Goal: Task Accomplishment & Management: Use online tool/utility

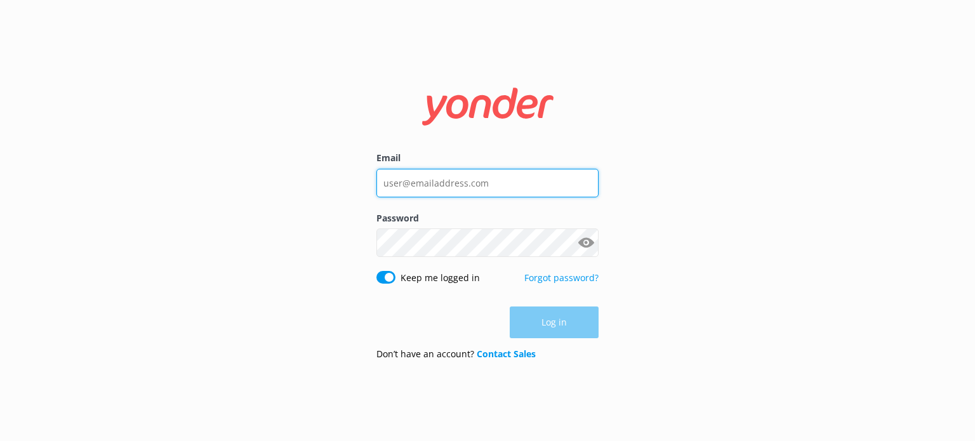
type input "[EMAIL_ADDRESS][DOMAIN_NAME]"
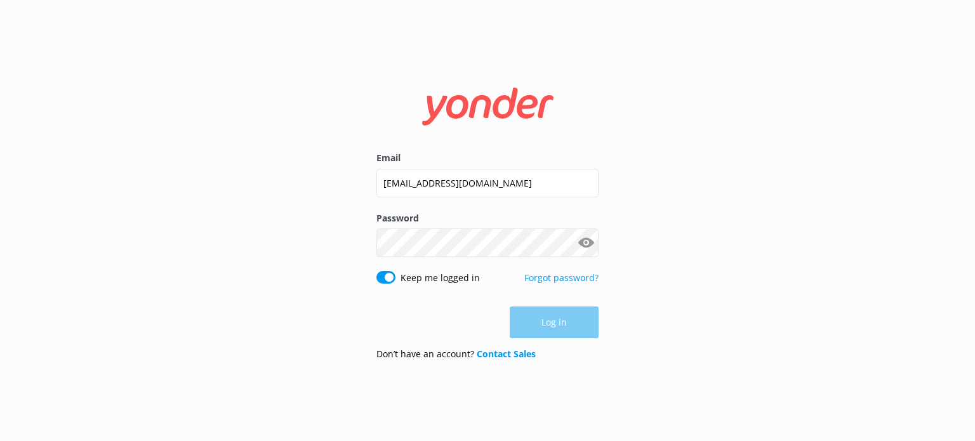
click at [592, 317] on div "Log in" at bounding box center [487, 323] width 222 height 32
click at [572, 325] on button "Log in" at bounding box center [554, 323] width 89 height 32
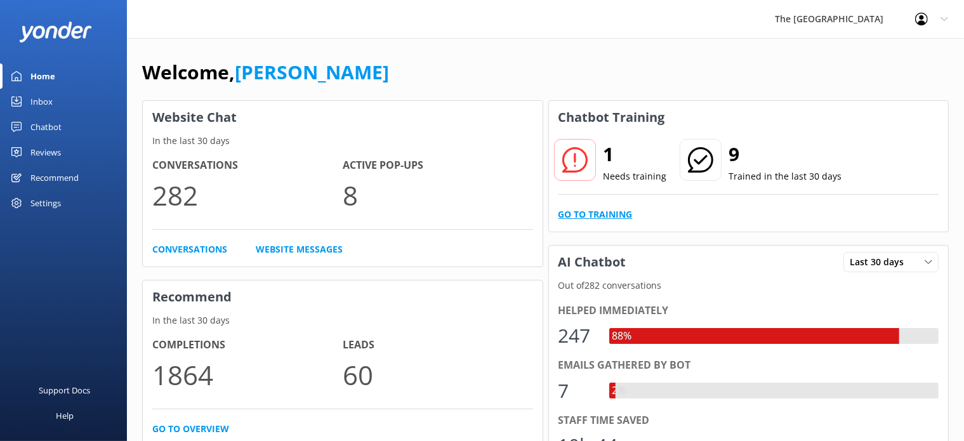
click at [602, 211] on link "Go to Training" at bounding box center [596, 215] width 74 height 14
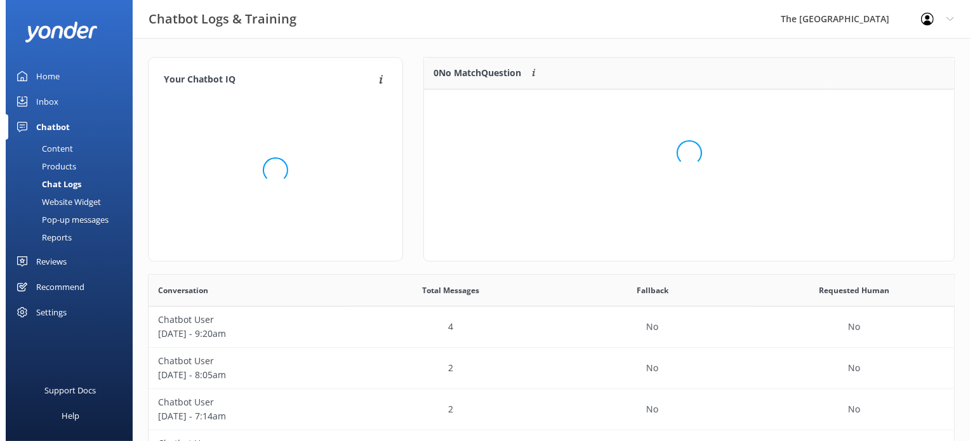
scroll to position [11, 11]
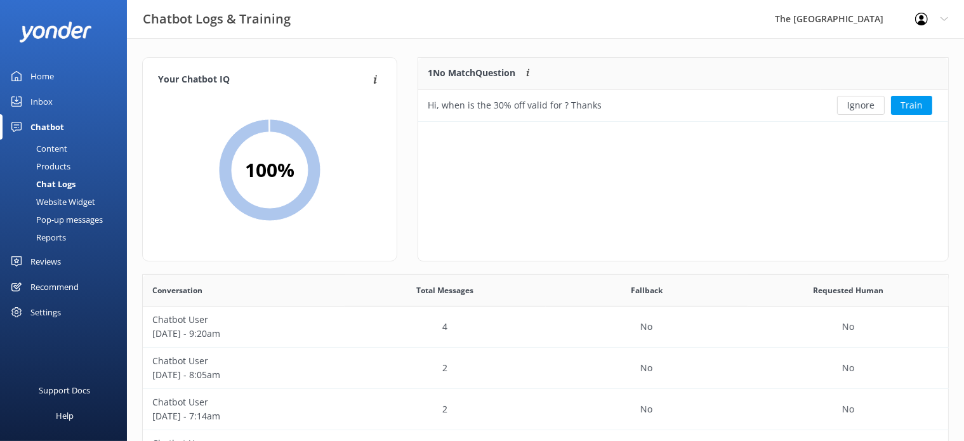
click at [779, 172] on div "1 No Match Question Customers sometimes ask questions that don't fully match an…" at bounding box center [683, 159] width 531 height 204
click at [55, 182] on div "Chat Logs" at bounding box center [42, 184] width 68 height 18
click at [41, 103] on div "Inbox" at bounding box center [41, 101] width 22 height 25
